Goal: Task Accomplishment & Management: Manage account settings

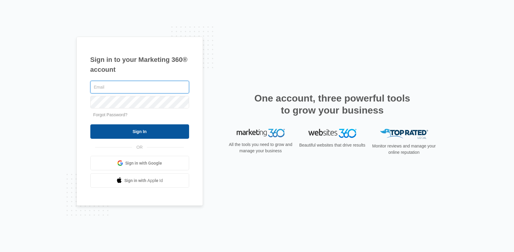
type input "[EMAIL_ADDRESS][DOMAIN_NAME]"
click at [140, 135] on input "Sign In" at bounding box center [139, 132] width 99 height 14
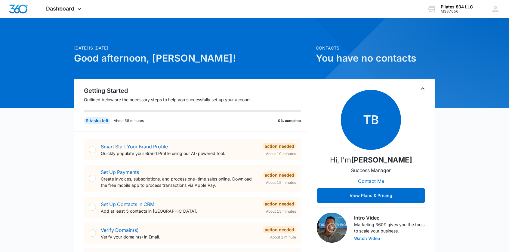
click at [360, 239] on button "Watch Video" at bounding box center [367, 239] width 26 height 4
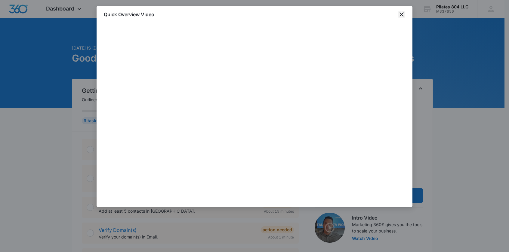
click at [401, 15] on icon "close" at bounding box center [401, 14] width 7 height 7
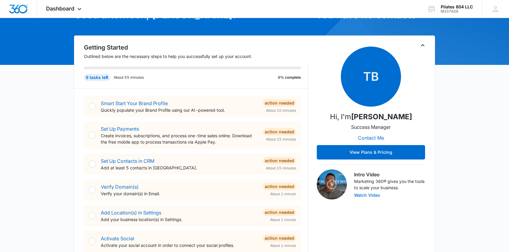
scroll to position [90, 0]
